Goal: Check status

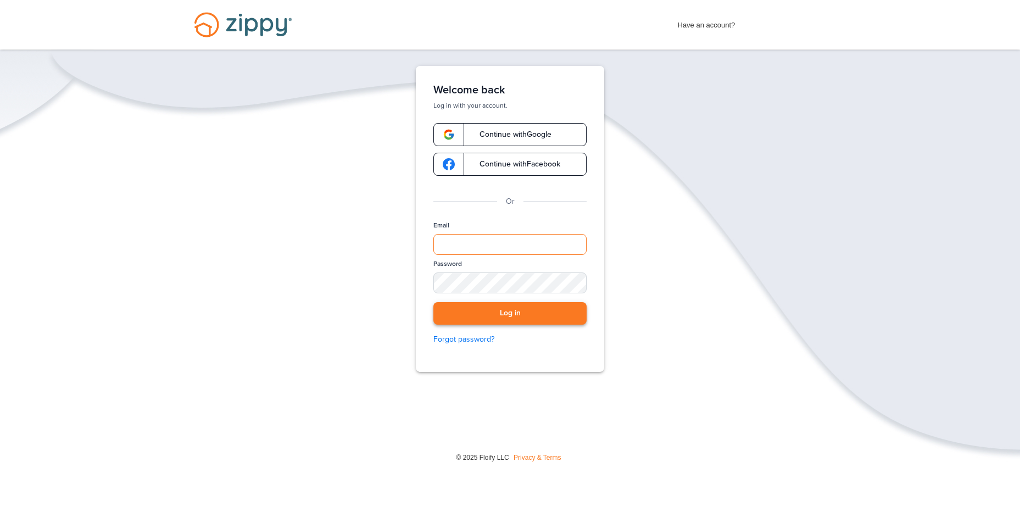
type input "**********"
click at [495, 309] on button "Log in" at bounding box center [509, 313] width 153 height 23
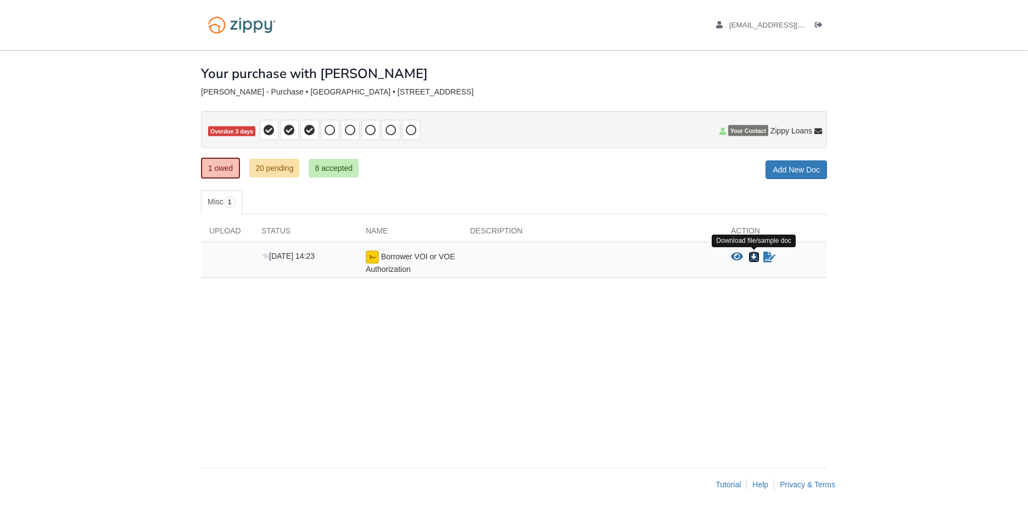
click at [753, 254] on icon "Download Borrower VOI or VOE Authorization" at bounding box center [754, 257] width 11 height 11
click at [279, 167] on link "20 pending" at bounding box center [274, 168] width 50 height 19
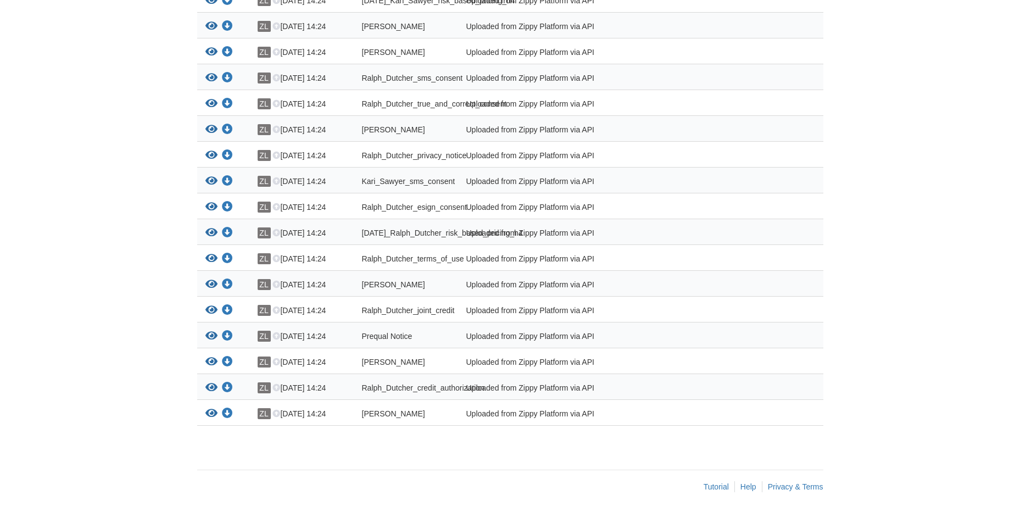
scroll to position [379, 0]
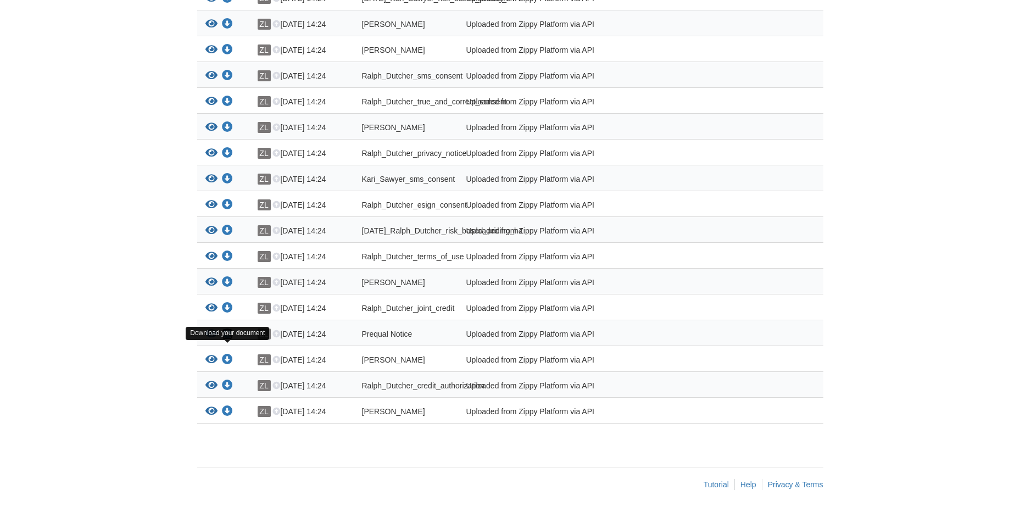
click at [225, 333] on icon "Download Prequal Notice" at bounding box center [227, 334] width 11 height 11
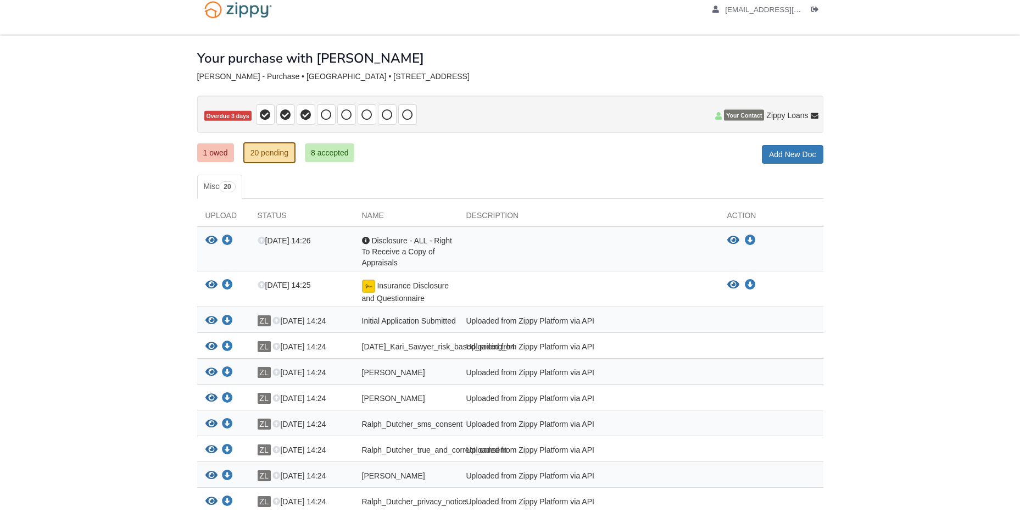
scroll to position [0, 0]
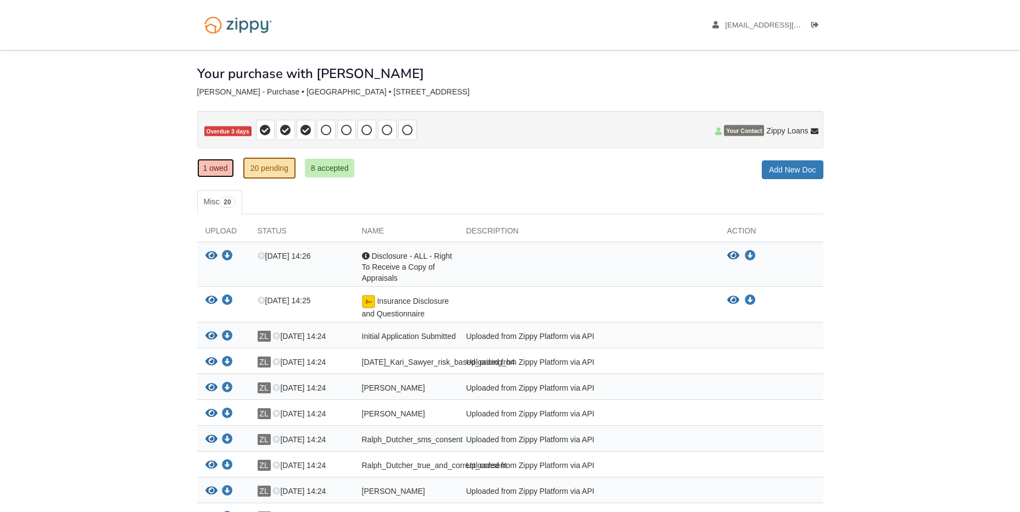
click at [209, 167] on link "1 owed" at bounding box center [215, 168] width 37 height 19
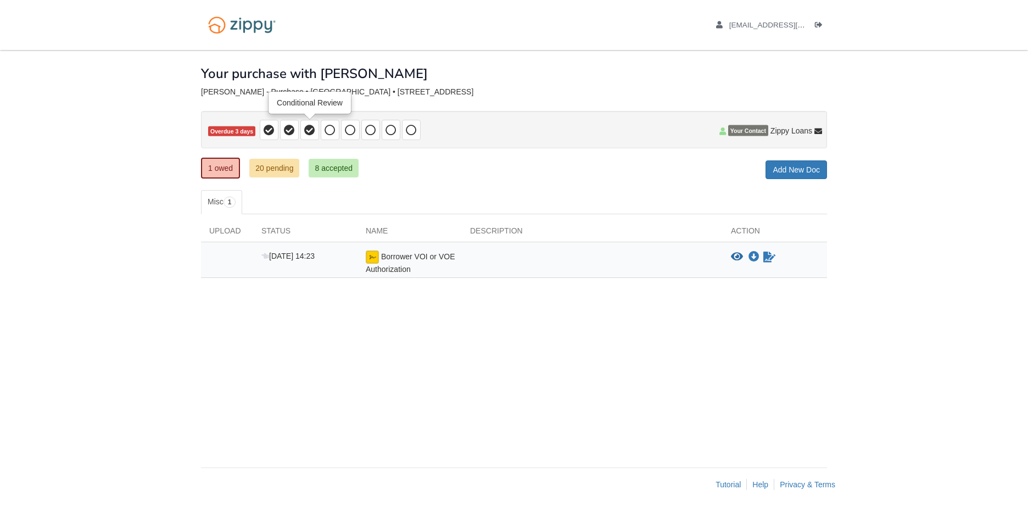
click at [309, 130] on icon at bounding box center [309, 130] width 11 height 11
click at [330, 168] on link "8 accepted" at bounding box center [334, 168] width 50 height 19
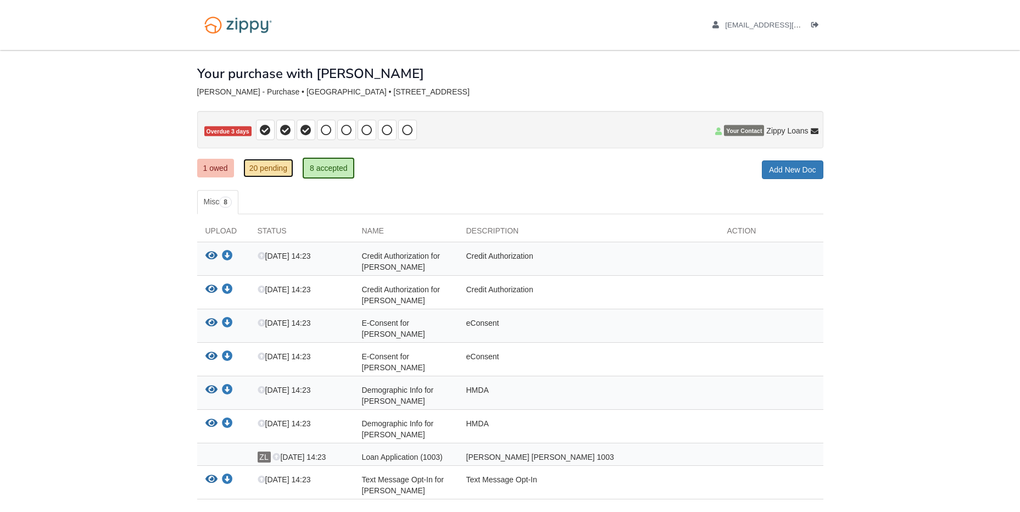
click at [269, 168] on link "20 pending" at bounding box center [268, 168] width 50 height 19
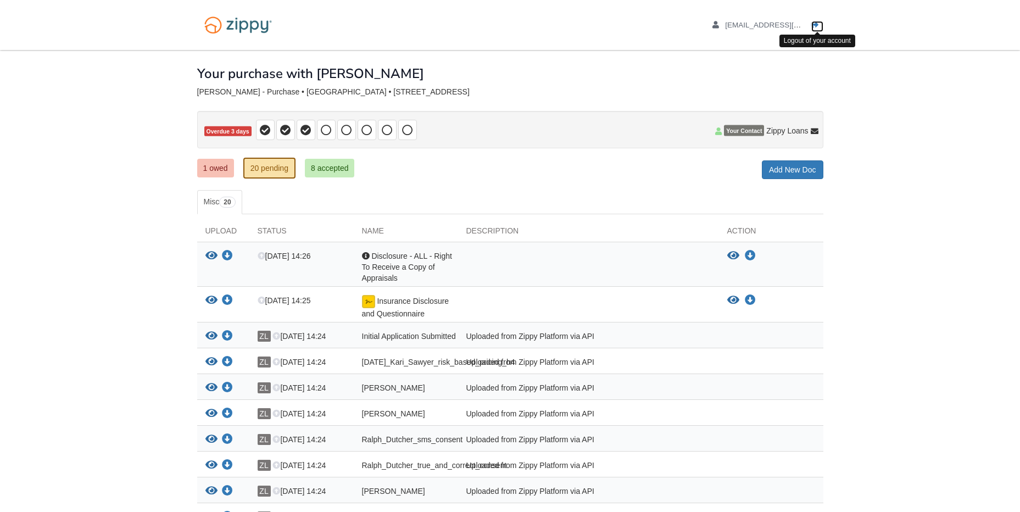
click at [815, 26] on icon "Log out" at bounding box center [815, 25] width 8 height 8
